Goal: Contribute content: Add original content to the website for others to see

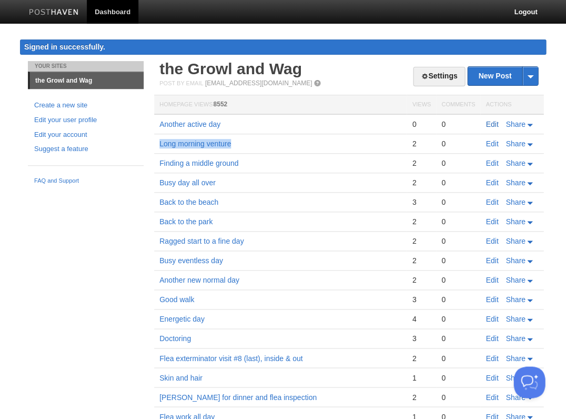
click at [494, 120] on link "Edit" at bounding box center [492, 124] width 13 height 8
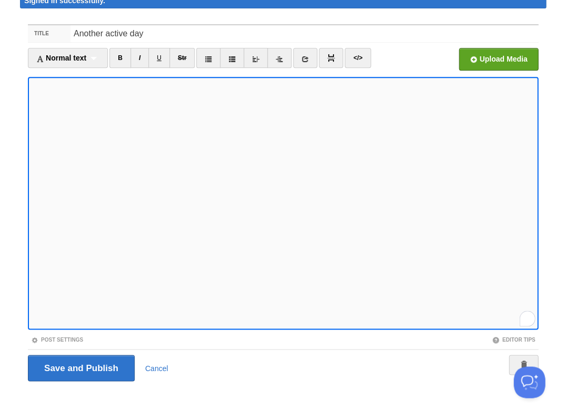
scroll to position [511, 0]
click at [307, 57] on icon at bounding box center [304, 58] width 7 height 7
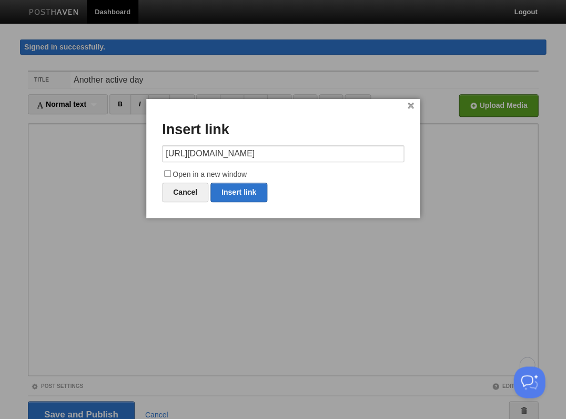
type input "https://"
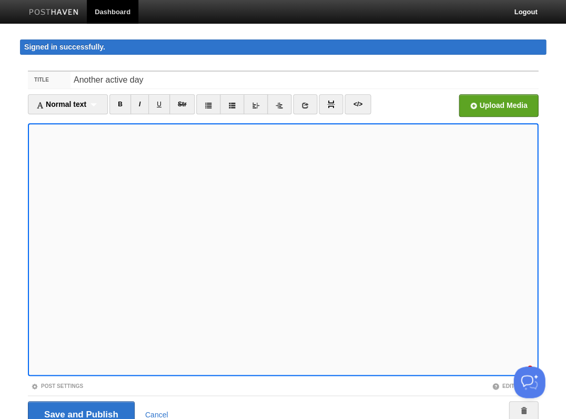
scroll to position [540, 0]
click at [80, 412] on input "Save and Publish" at bounding box center [81, 414] width 107 height 26
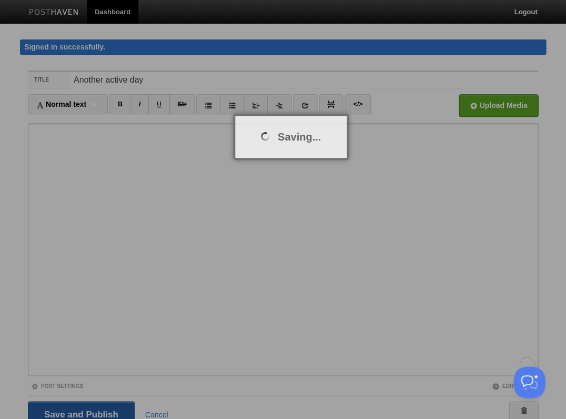
scroll to position [6, 0]
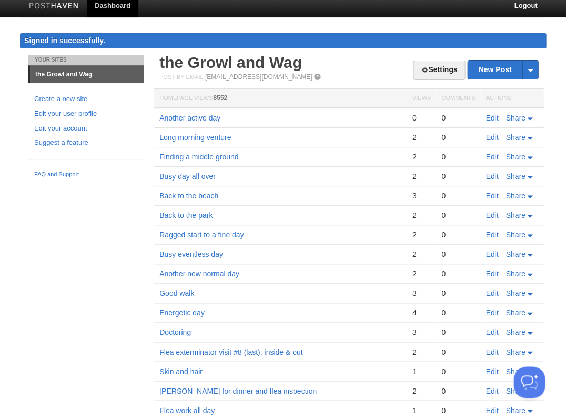
click at [122, 20] on body "Dashboard Logout Signed in successfully. Signed in successfully. × Post saved ×…" at bounding box center [283, 265] width 566 height 542
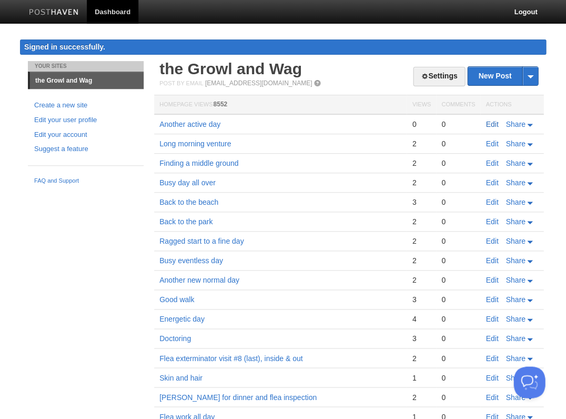
click at [491, 120] on link "Edit" at bounding box center [492, 124] width 13 height 8
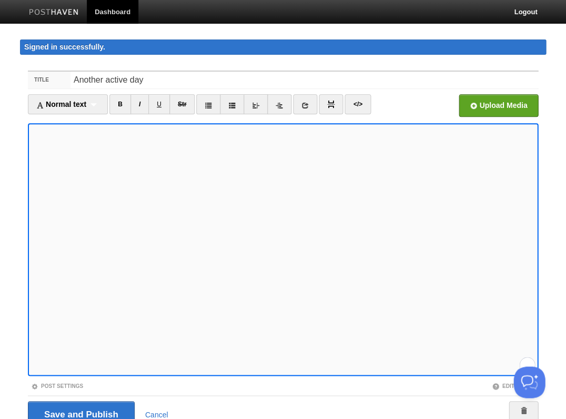
scroll to position [46, 0]
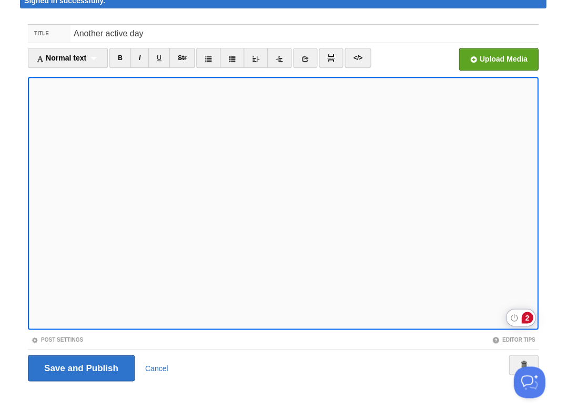
click at [527, 317] on div "2" at bounding box center [527, 317] width 12 height 12
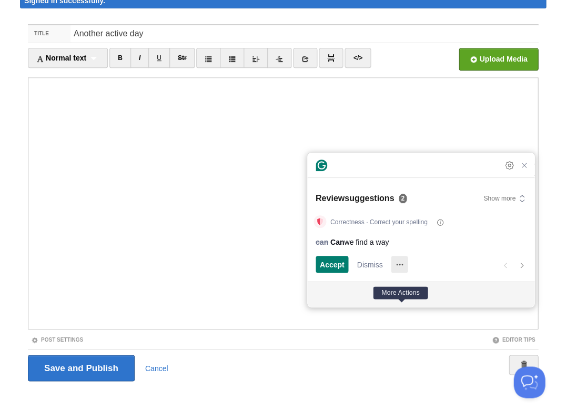
click at [398, 264] on circle "More Actions" at bounding box center [397, 265] width 2 height 2
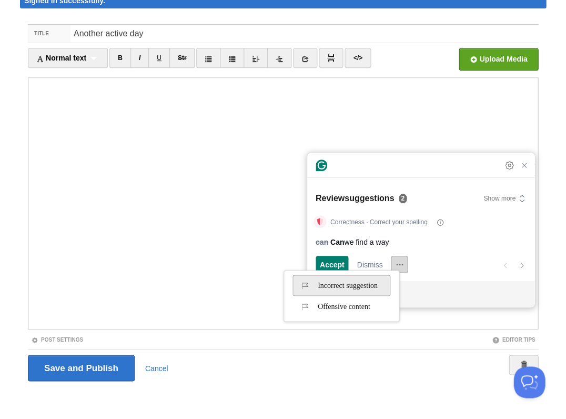
click at [370, 286] on span "Incorrect suggestion" at bounding box center [338, 285] width 79 height 17
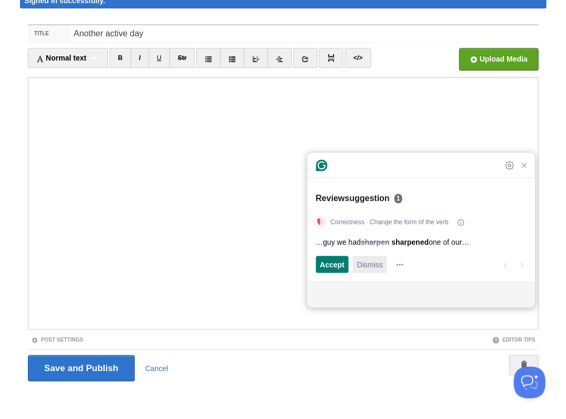
click at [379, 267] on span "Dismiss" at bounding box center [370, 264] width 26 height 11
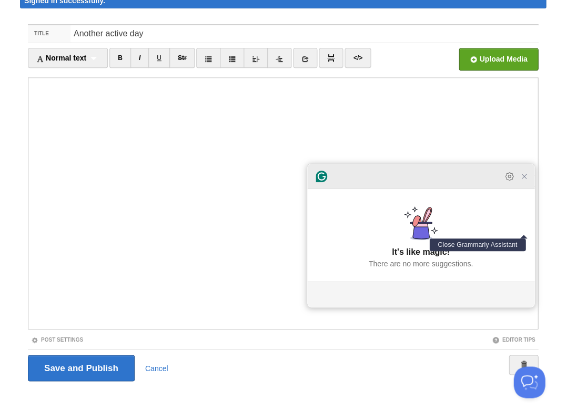
click at [525, 183] on icon "Close Grammarly Assistant" at bounding box center [524, 176] width 13 height 13
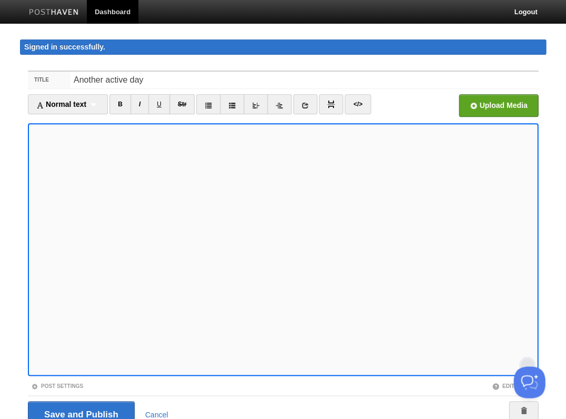
scroll to position [23, 0]
click at [80, 412] on input "Save and Publish" at bounding box center [81, 414] width 107 height 26
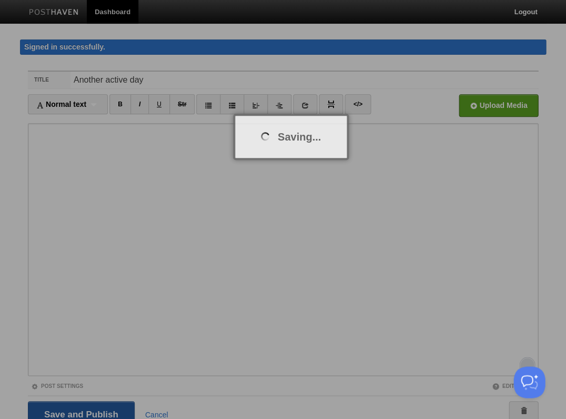
scroll to position [6, 0]
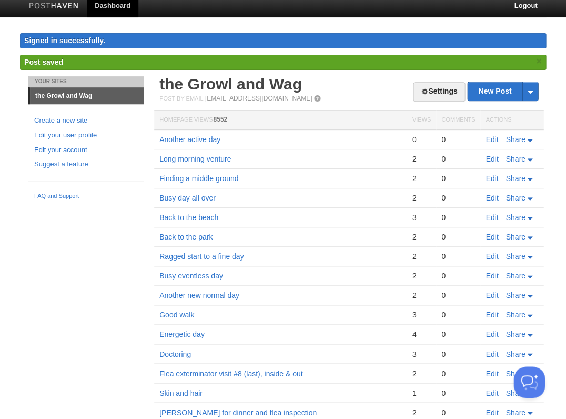
click at [269, 275] on td "Busy eventless day" at bounding box center [280, 275] width 253 height 19
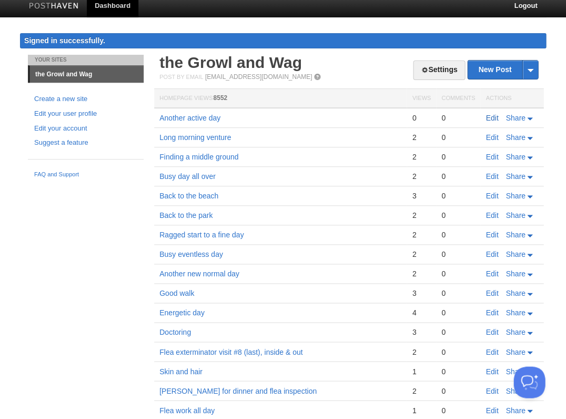
click at [488, 114] on link "Edit" at bounding box center [492, 118] width 13 height 8
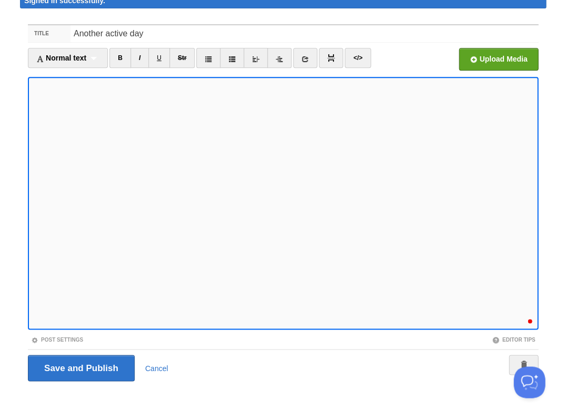
scroll to position [560, 0]
click at [522, 317] on div "2" at bounding box center [527, 317] width 12 height 12
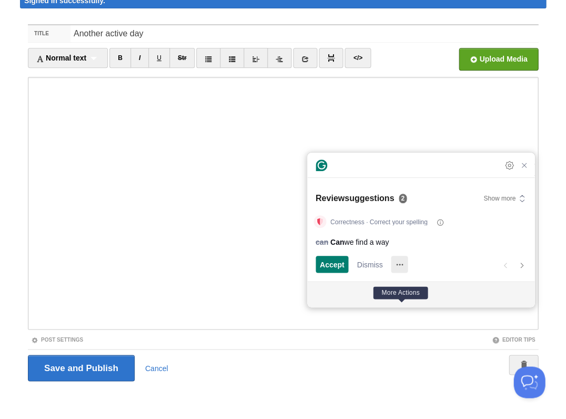
click at [403, 266] on icon "More Actions" at bounding box center [399, 264] width 17 height 17
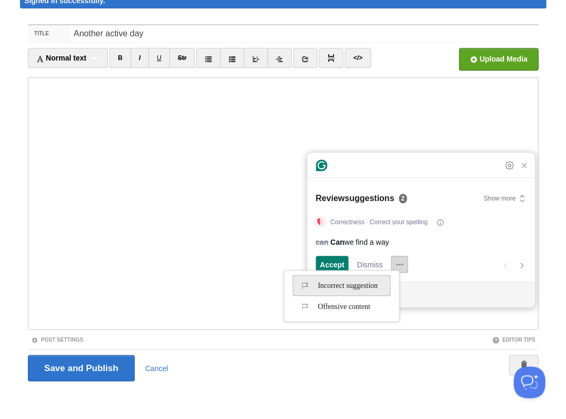
click at [389, 288] on li "Incorrect suggestion" at bounding box center [342, 285] width 98 height 21
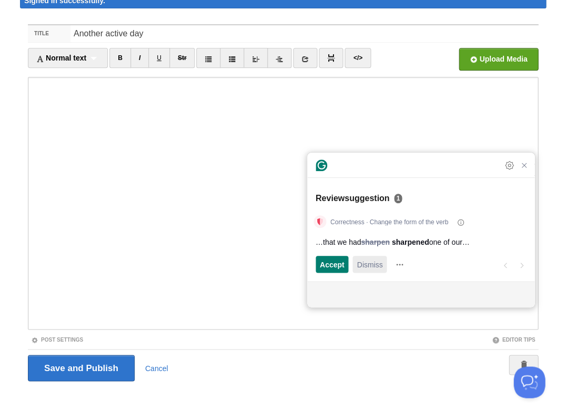
click at [364, 264] on span "Dismiss" at bounding box center [370, 264] width 26 height 11
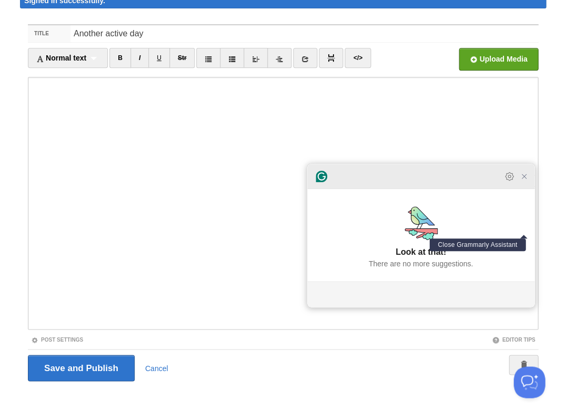
click at [522, 180] on icon "Close Grammarly Assistant" at bounding box center [524, 176] width 8 height 8
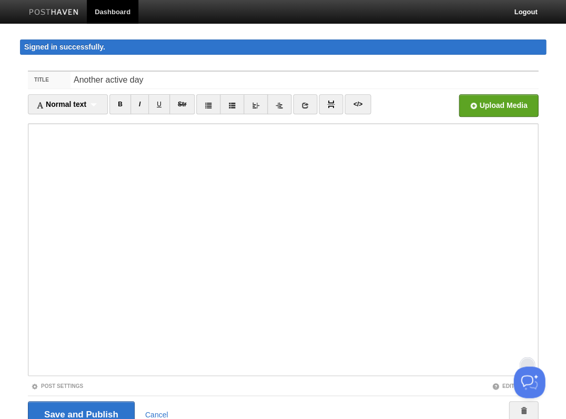
scroll to position [46, 0]
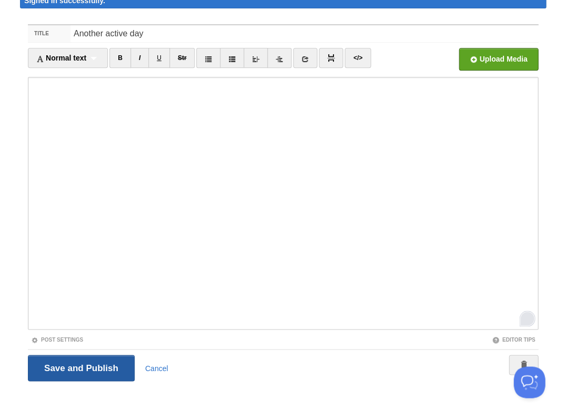
click at [80, 366] on input "Save and Publish" at bounding box center [81, 368] width 107 height 26
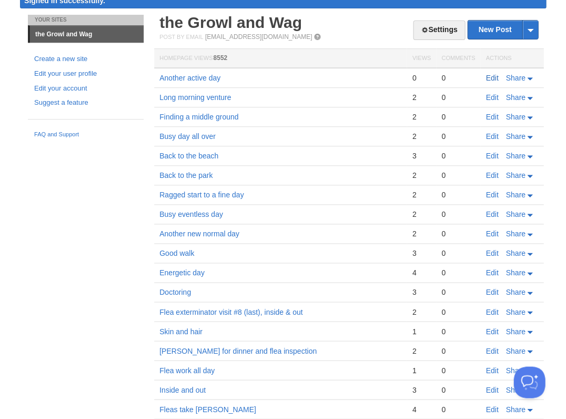
click at [488, 77] on link "Edit" at bounding box center [492, 78] width 13 height 8
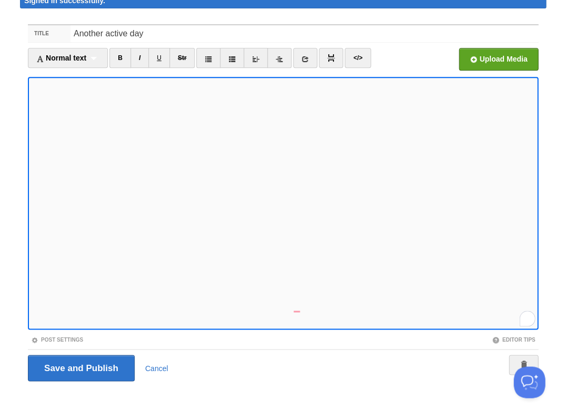
scroll to position [605, 0]
click at [526, 314] on div "2" at bounding box center [527, 317] width 12 height 12
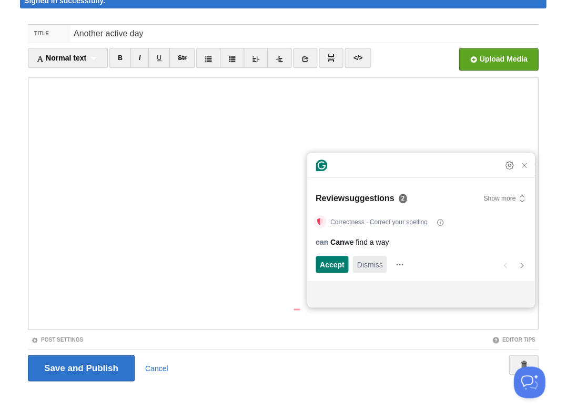
click at [365, 261] on span "Dismiss" at bounding box center [370, 264] width 26 height 11
click at [331, 262] on span "Accept" at bounding box center [332, 264] width 25 height 11
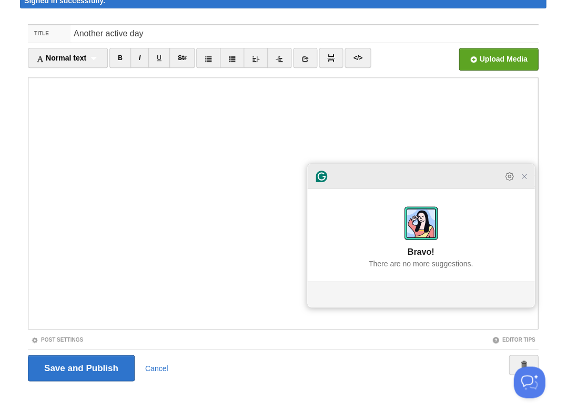
click at [516, 180] on div at bounding box center [516, 176] width 27 height 13
click at [522, 180] on icon "Close Grammarly Assistant" at bounding box center [524, 176] width 8 height 8
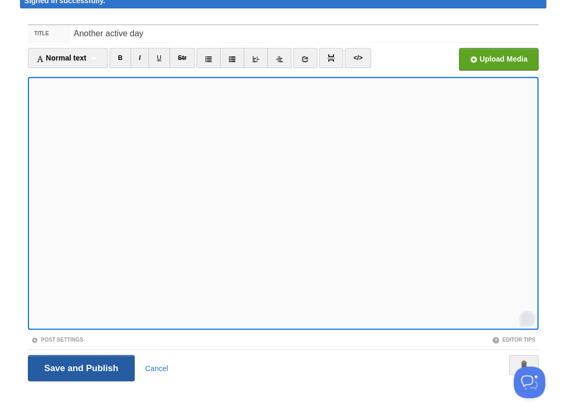
click at [80, 366] on input "Save and Publish" at bounding box center [81, 368] width 107 height 26
